Goal: Task Accomplishment & Management: Manage account settings

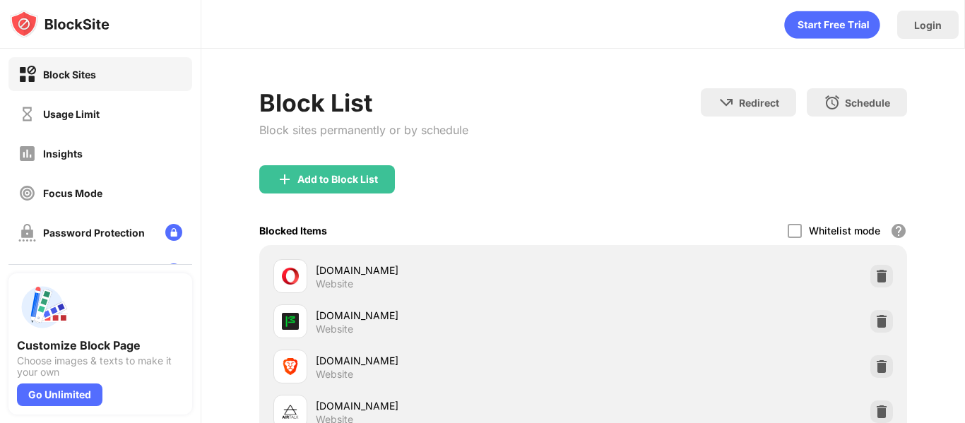
scroll to position [141, 0]
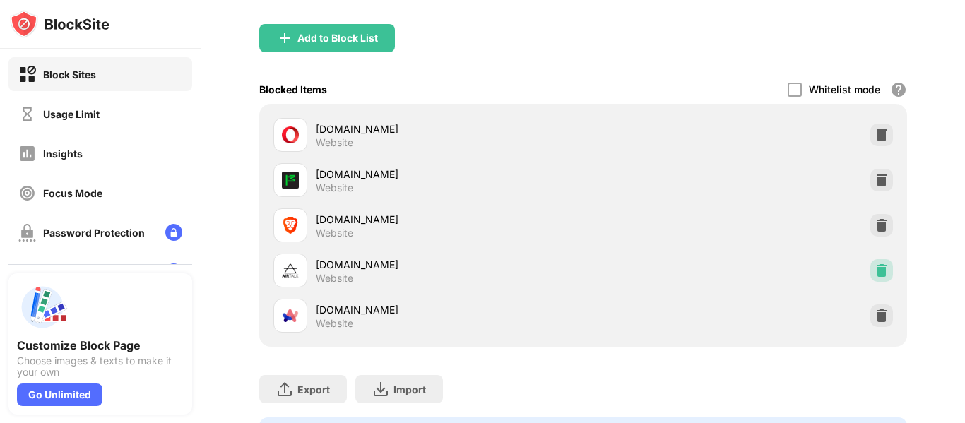
click at [877, 268] on div at bounding box center [882, 270] width 23 height 23
